Goal: Book appointment/travel/reservation

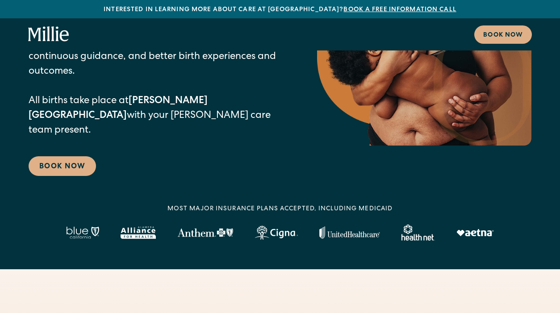
scroll to position [186, 0]
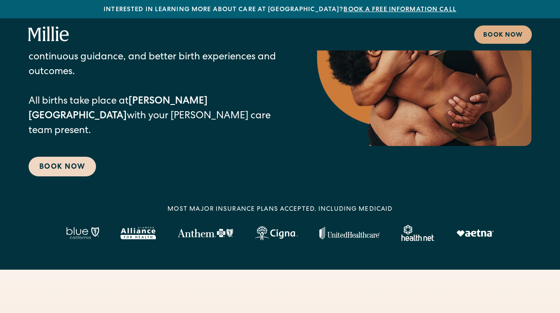
click at [79, 157] on link "Book Now" at bounding box center [62, 167] width 67 height 20
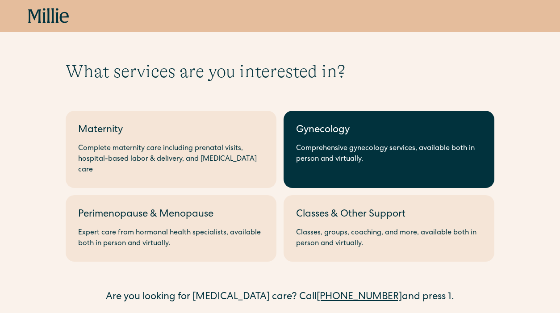
click at [332, 120] on link "Gynecology Comprehensive gynecology services, available both in person and virt…" at bounding box center [389, 149] width 211 height 77
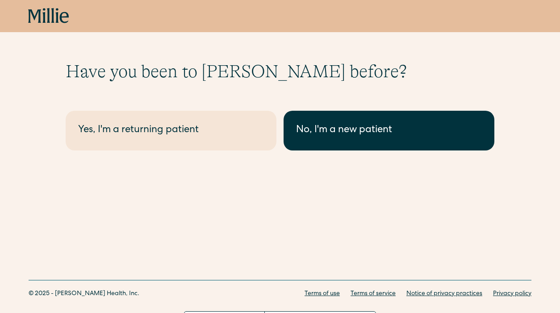
click at [324, 137] on div "No, I'm a new patient" at bounding box center [389, 130] width 186 height 15
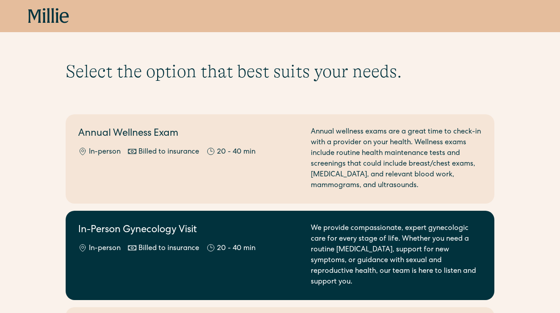
click at [409, 231] on div "We provide compassionate, expert gynecologic care for every stage of life. Whet…" at bounding box center [396, 255] width 171 height 64
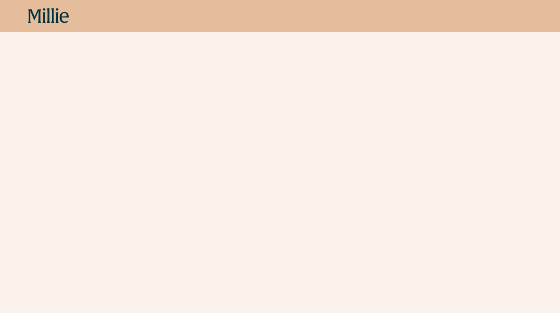
scroll to position [1001, 0]
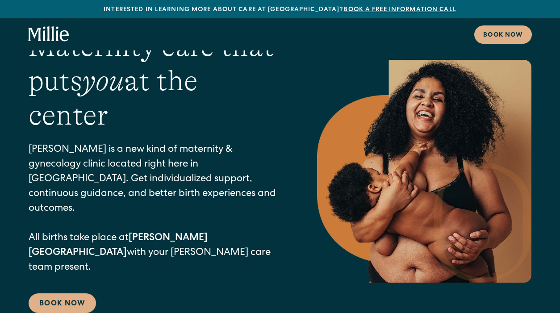
scroll to position [44, 0]
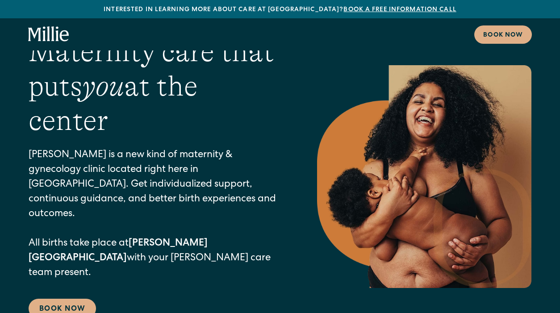
click at [393, 8] on link "Book a free information call" at bounding box center [399, 10] width 113 height 6
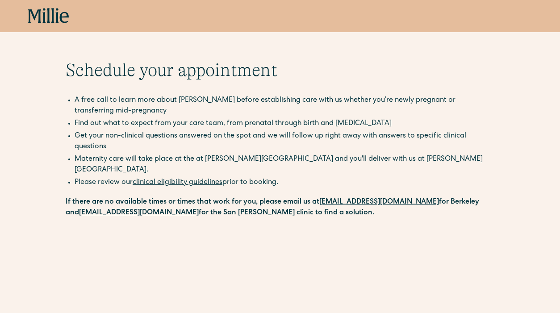
scroll to position [0, 0]
